Goal: Task Accomplishment & Management: Complete application form

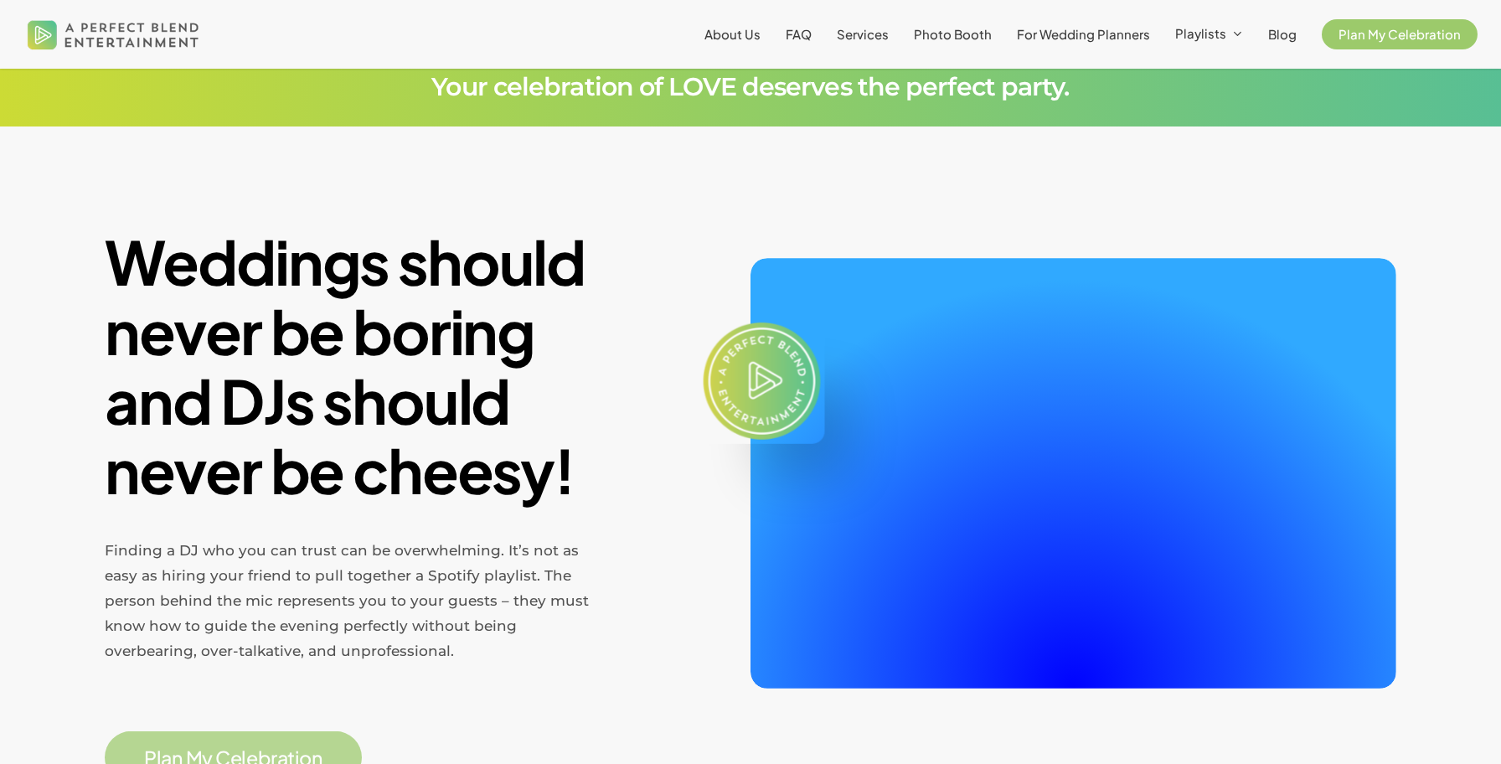
scroll to position [215, 0]
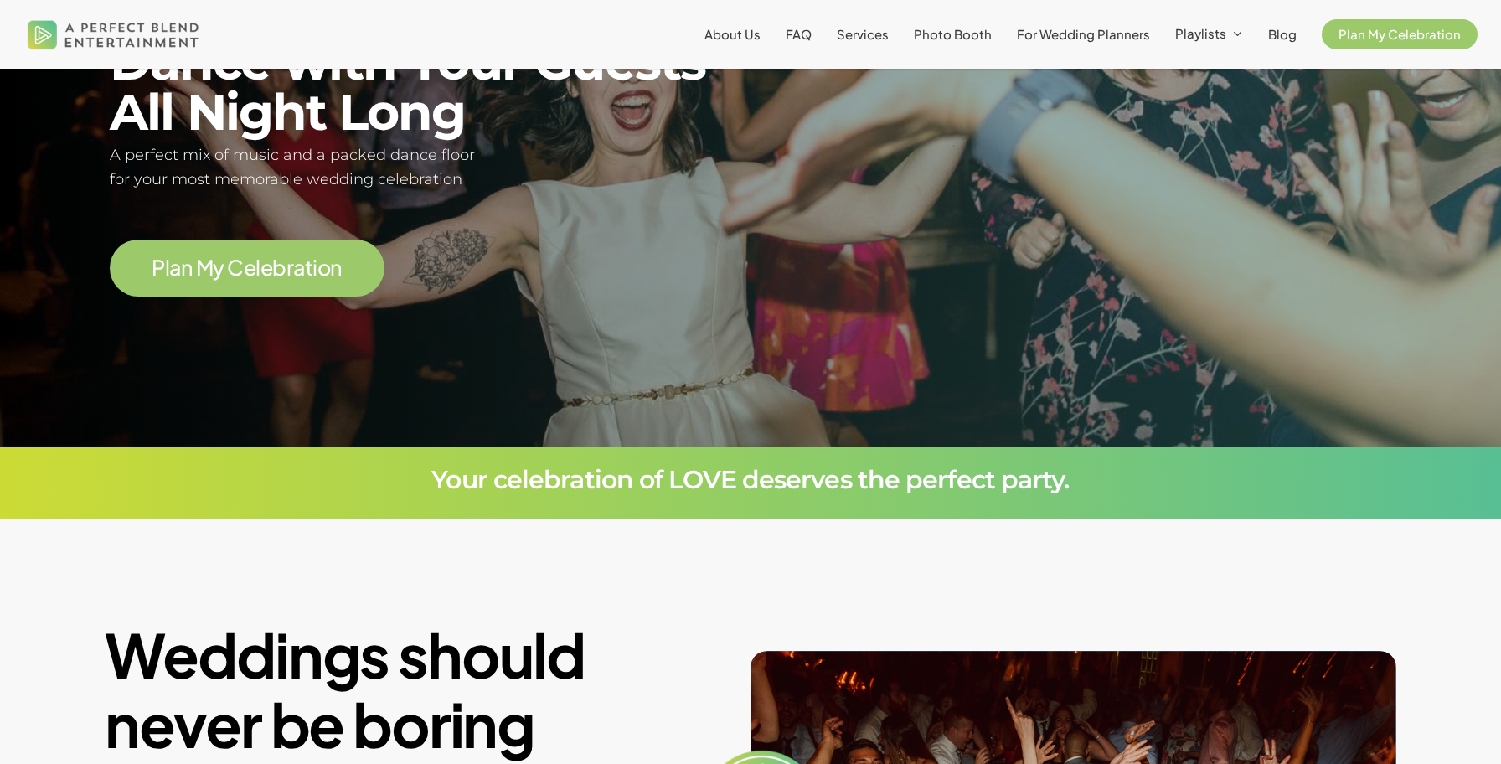
click at [343, 250] on span "P l a n M y C e l e b r a t i o n" at bounding box center [247, 267] width 275 height 57
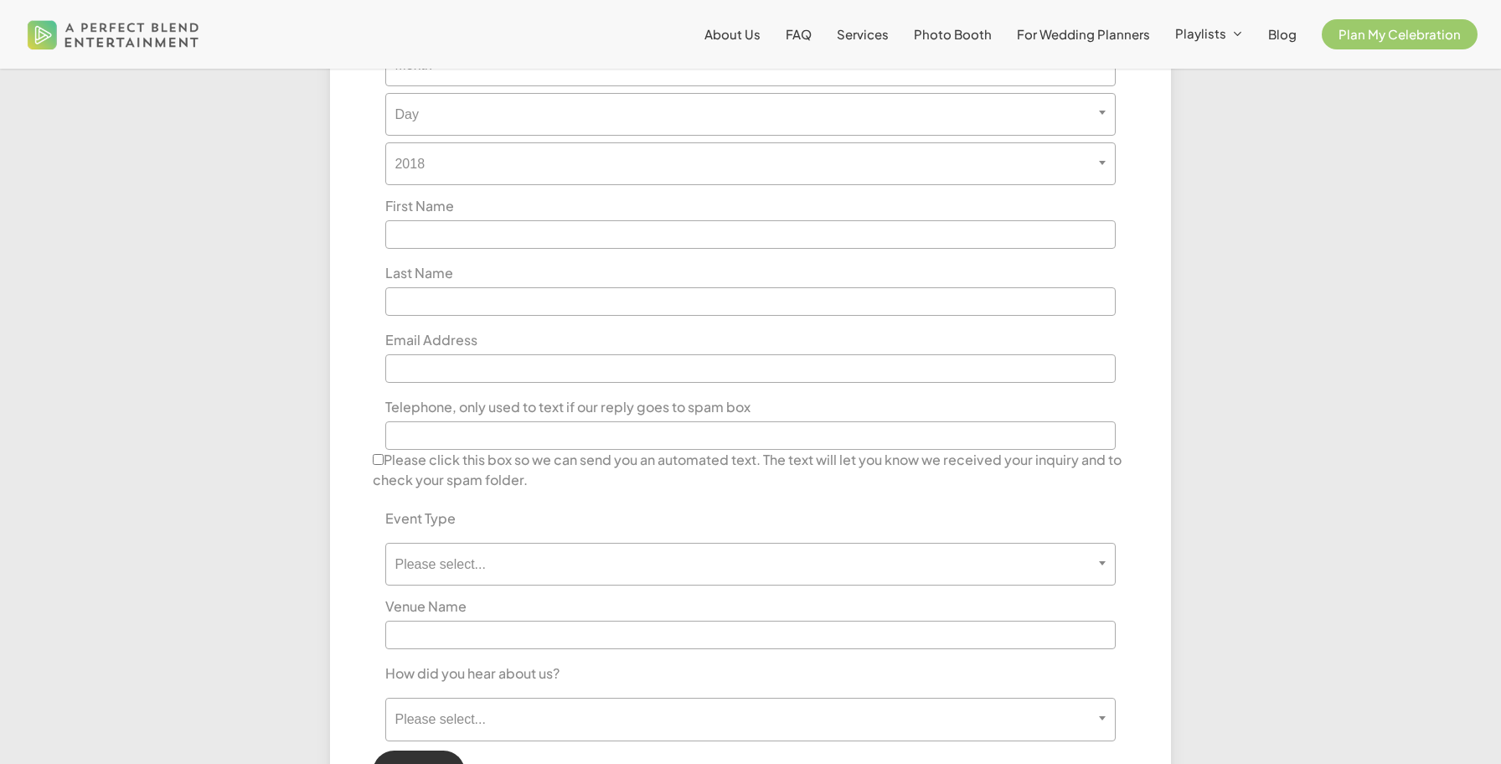
scroll to position [915, 0]
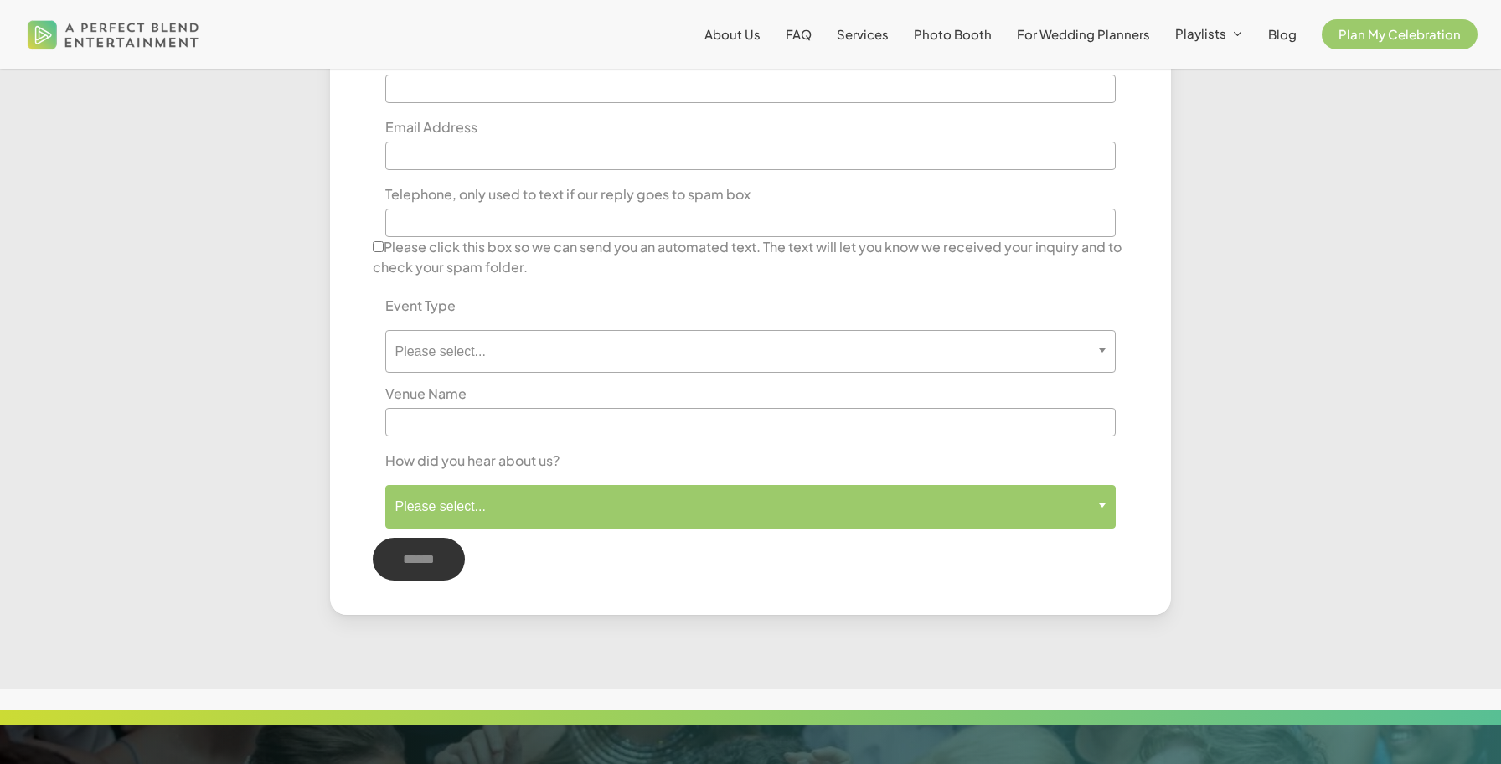
click at [492, 492] on span "Please select..." at bounding box center [749, 506] width 729 height 43
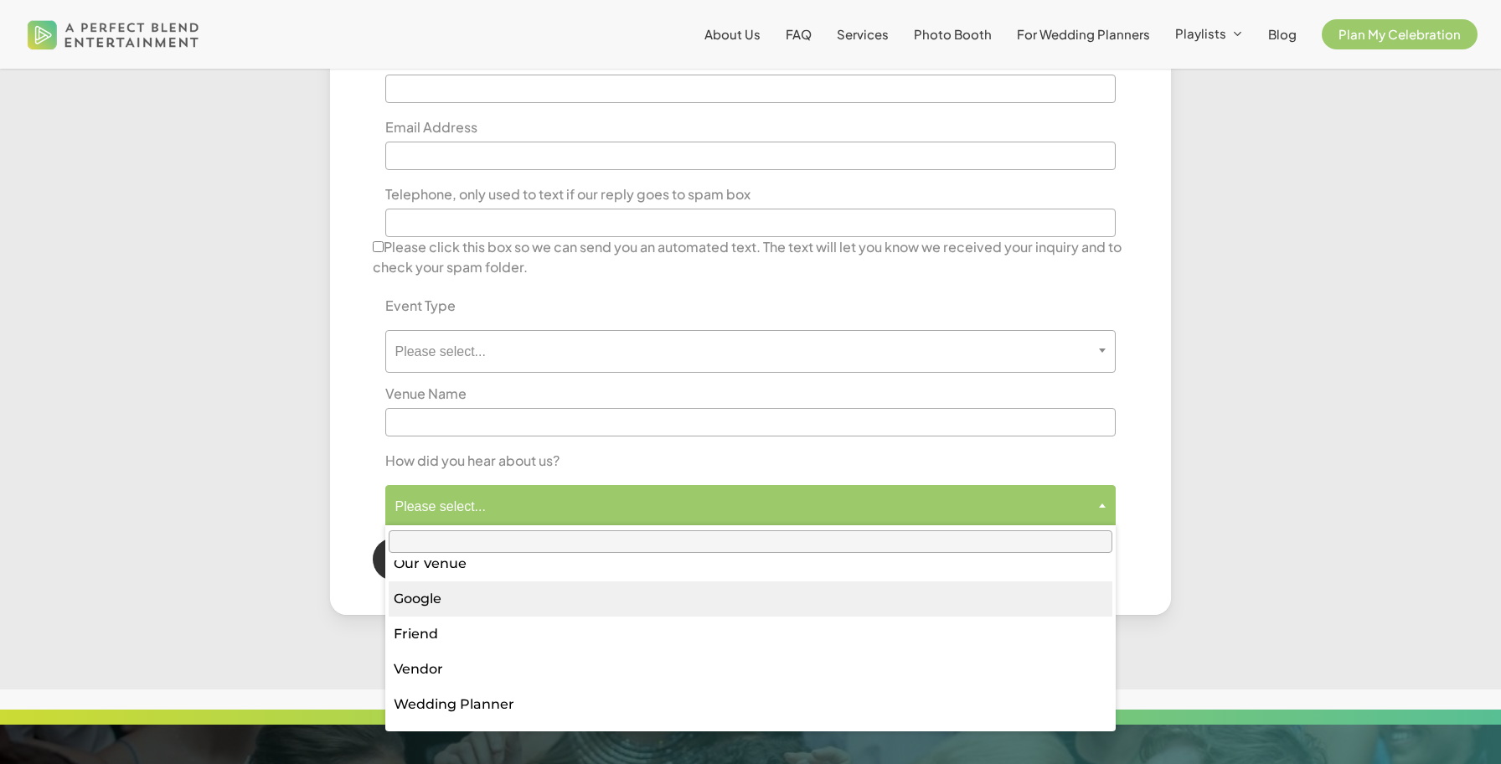
scroll to position [184, 0]
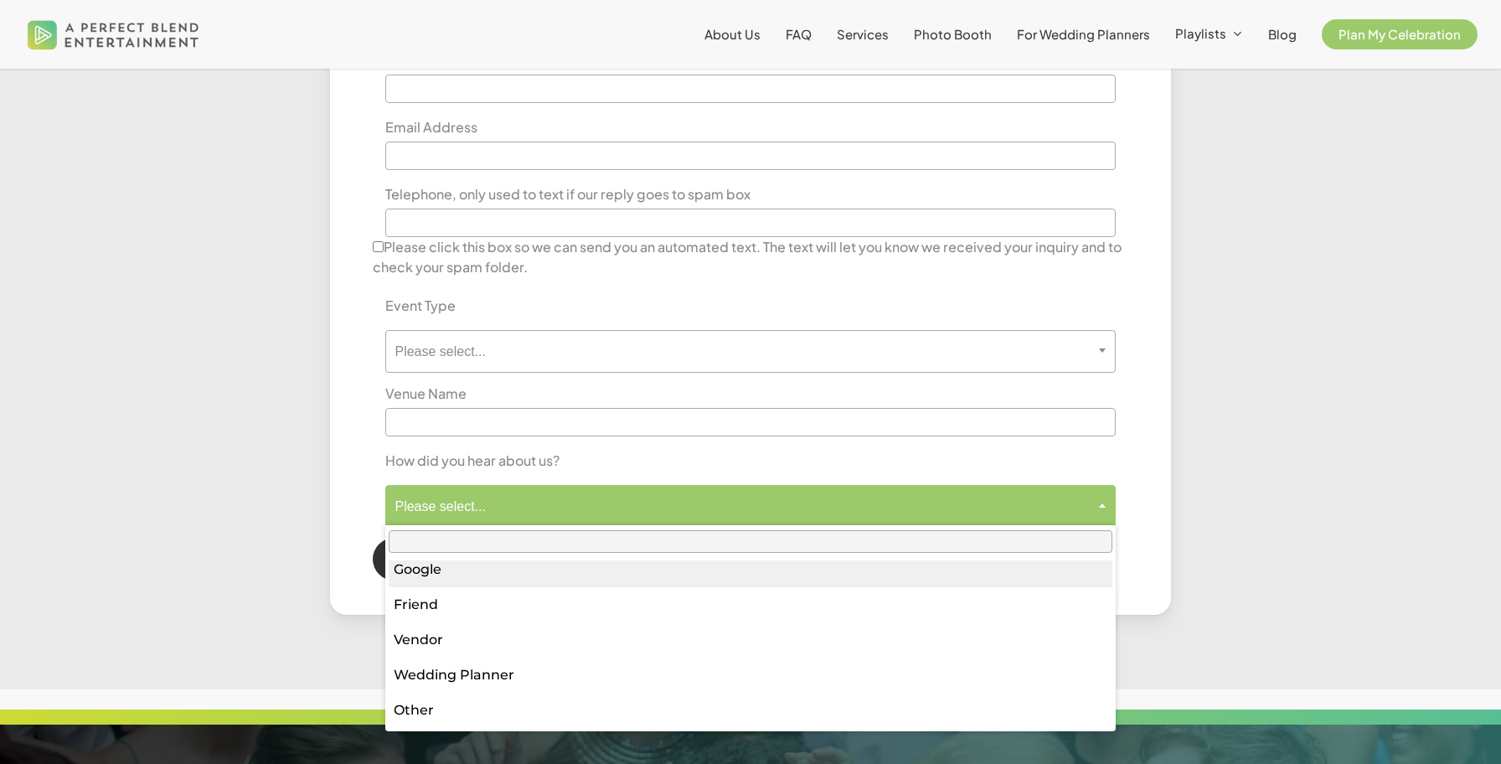
click at [346, 525] on div "**********" at bounding box center [750, 187] width 840 height 854
